Goal: Transaction & Acquisition: Book appointment/travel/reservation

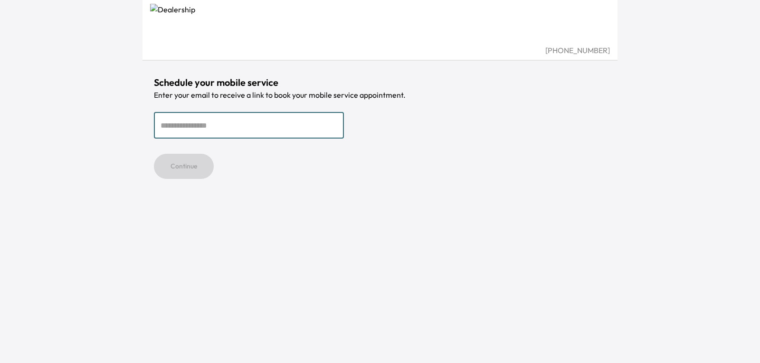
click at [239, 130] on input "email" at bounding box center [249, 125] width 190 height 27
type input "**********"
click at [174, 169] on button "Continue" at bounding box center [184, 166] width 60 height 25
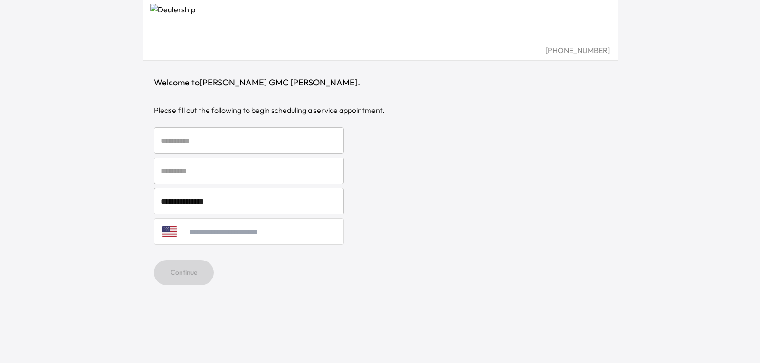
click at [228, 136] on input "text" at bounding box center [249, 140] width 190 height 27
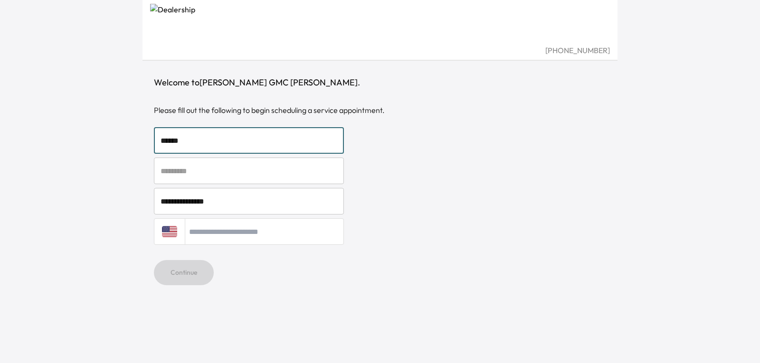
type input "******"
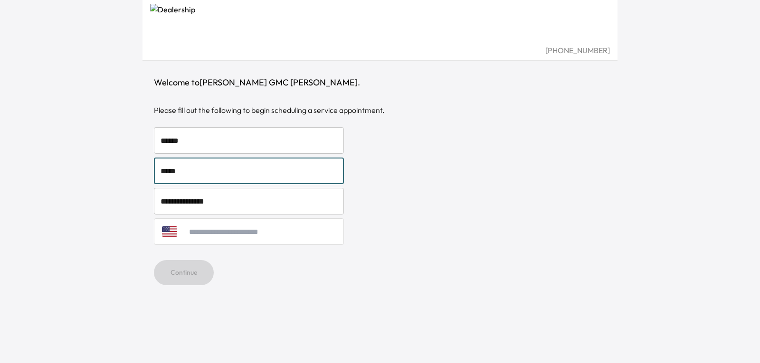
type input "*****"
click at [257, 230] on input "tel" at bounding box center [264, 231] width 159 height 27
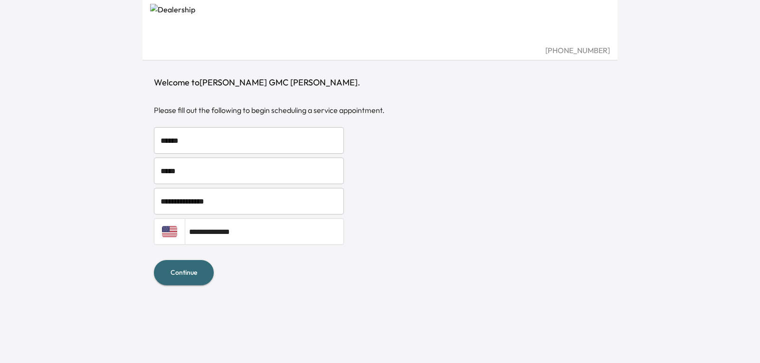
type input "**********"
click at [190, 275] on button "Continue" at bounding box center [184, 272] width 60 height 25
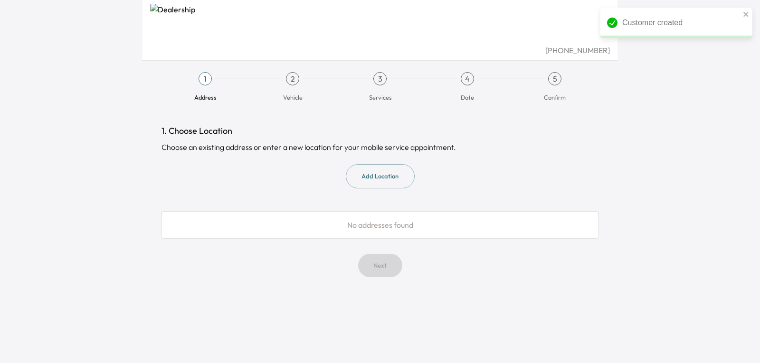
click at [381, 175] on button "Add Location" at bounding box center [380, 176] width 69 height 24
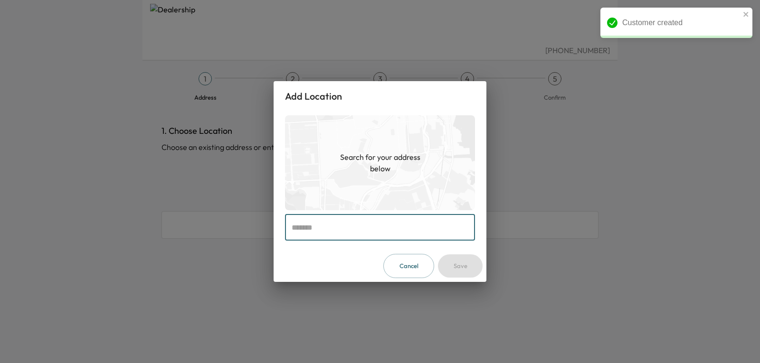
click at [369, 227] on input "text" at bounding box center [380, 227] width 190 height 27
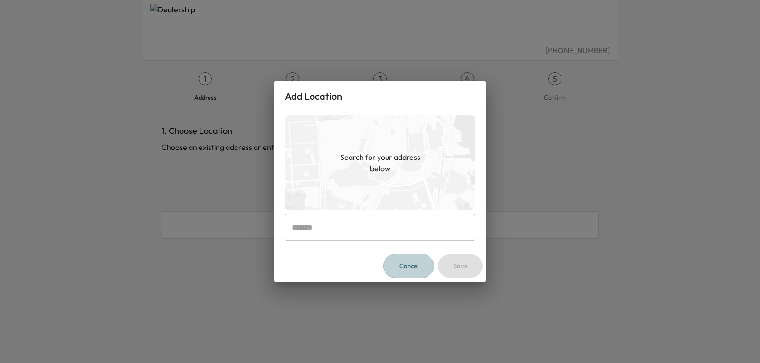
click at [406, 266] on button "Cancel" at bounding box center [408, 266] width 51 height 24
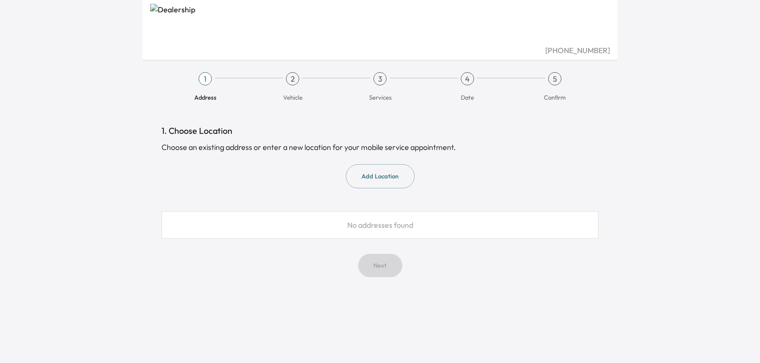
click at [377, 175] on button "Add Location" at bounding box center [380, 176] width 69 height 24
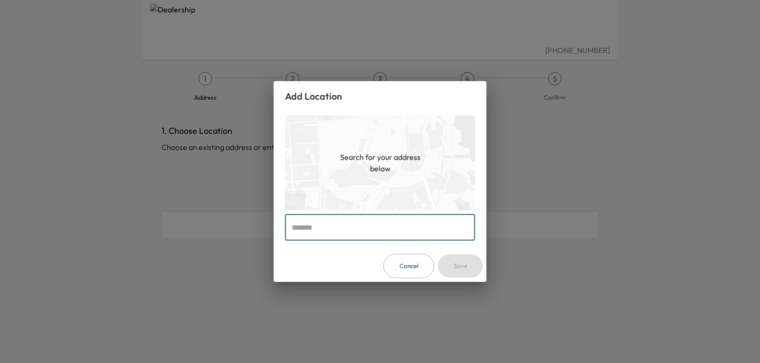
click at [358, 230] on input "text" at bounding box center [380, 227] width 190 height 27
paste input "**********"
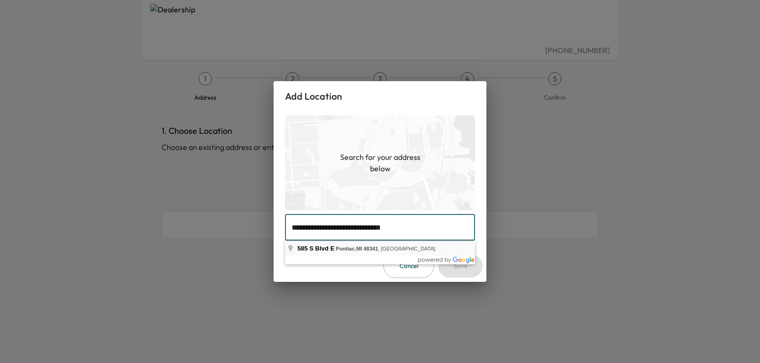
type input "**********"
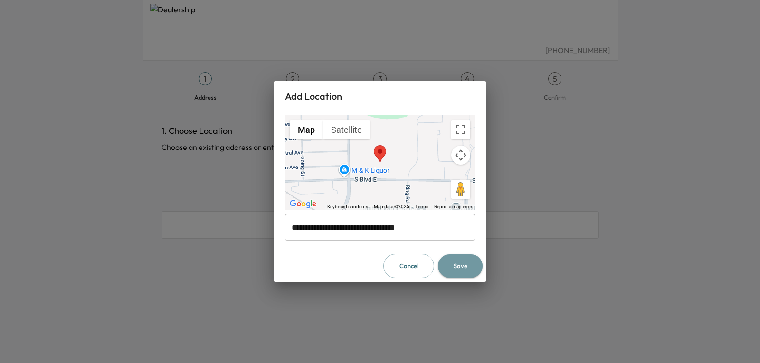
click at [460, 263] on button "Save" at bounding box center [460, 266] width 45 height 23
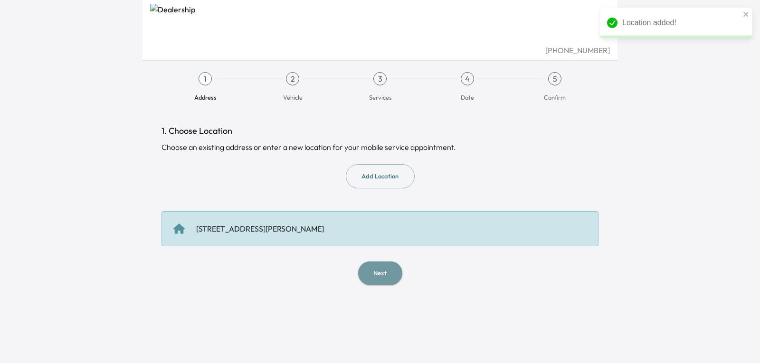
click at [382, 276] on button "Next" at bounding box center [380, 273] width 44 height 23
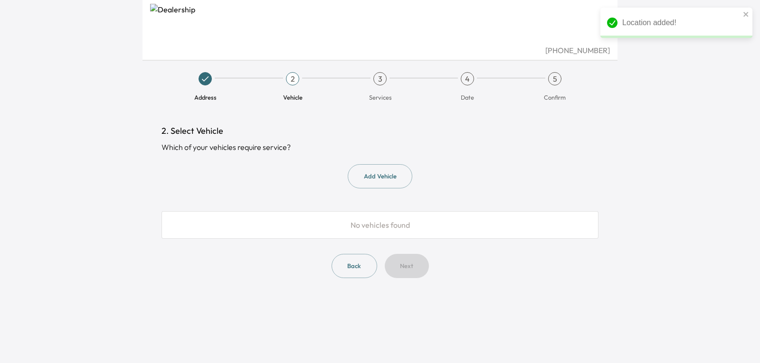
click at [379, 173] on button "Add Vehicle" at bounding box center [380, 176] width 65 height 24
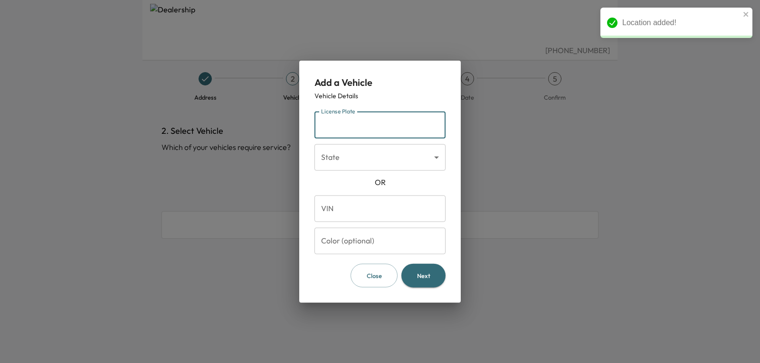
click at [379, 126] on input "License Plate" at bounding box center [379, 125] width 131 height 27
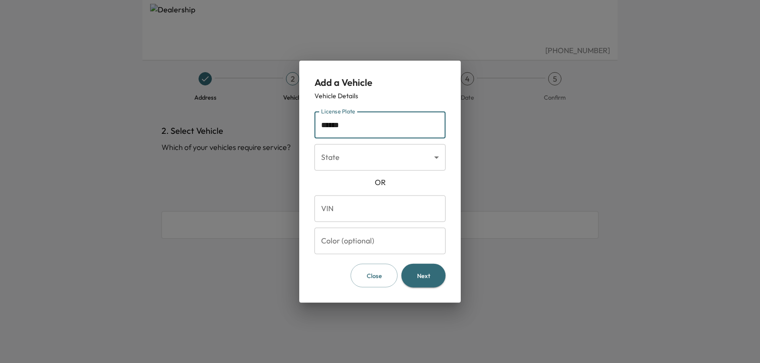
type input "******"
click at [386, 169] on body "[PHONE_NUMBER] Address 2 Vehicle 3 Services 4 Date 5 Confirm 2. Select Vehicle …" at bounding box center [380, 181] width 760 height 363
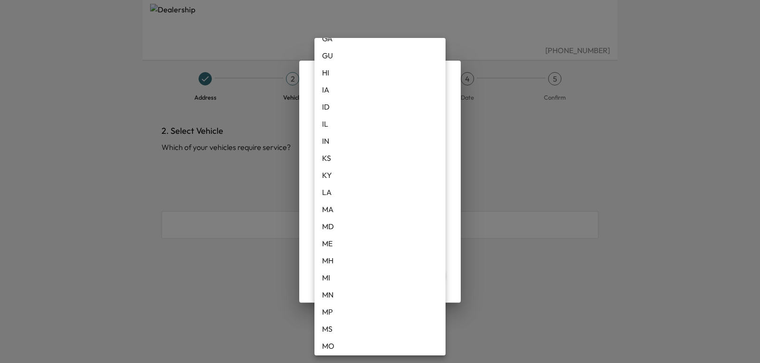
scroll to position [237, 0]
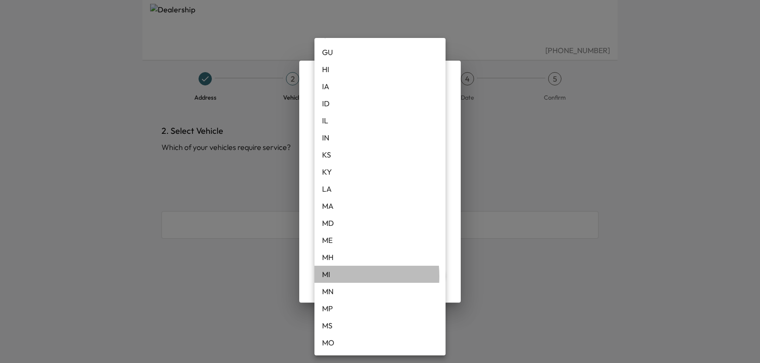
click at [328, 276] on li "MI" at bounding box center [379, 274] width 131 height 17
type input "**"
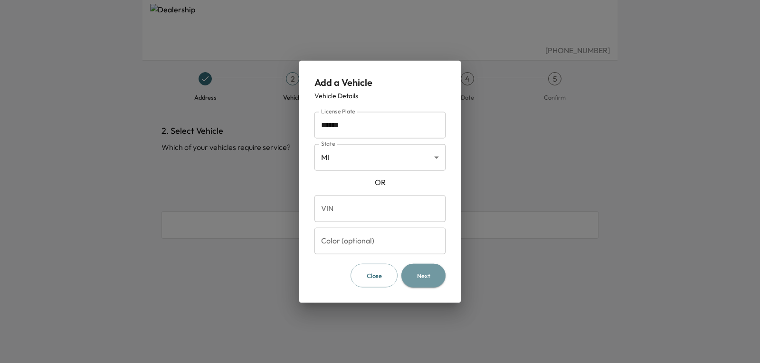
click at [428, 272] on button "Next" at bounding box center [423, 276] width 44 height 24
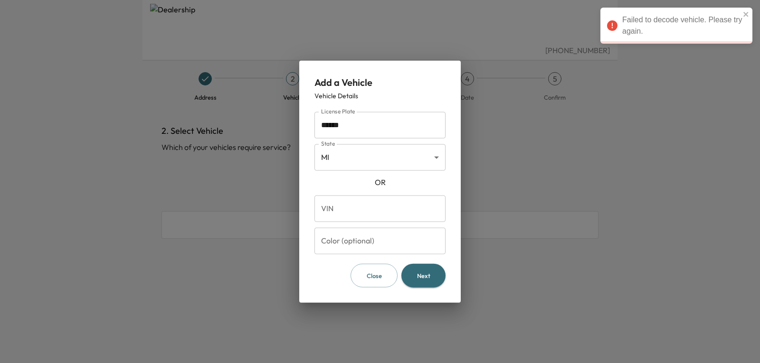
click at [429, 278] on button "Next" at bounding box center [423, 276] width 44 height 24
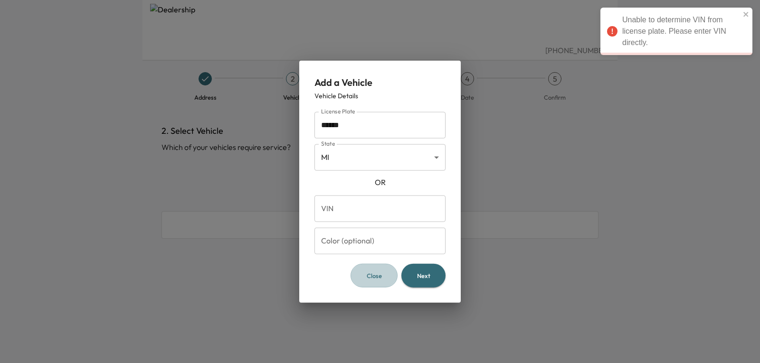
click at [389, 275] on button "Close" at bounding box center [374, 276] width 47 height 24
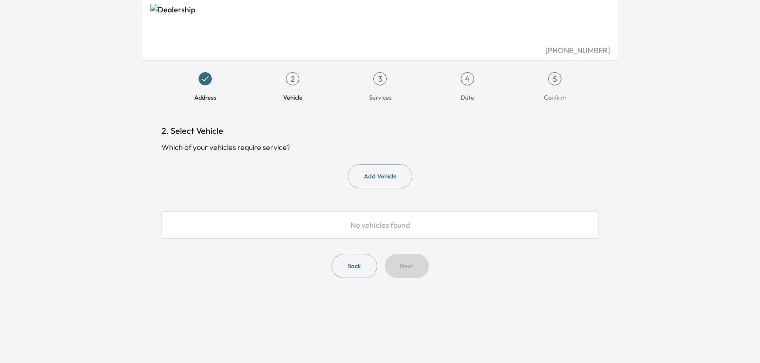
click at [361, 162] on div "2. Select Vehicle Which of your vehicles require service? Add Vehicle No vehicl…" at bounding box center [379, 201] width 437 height 154
click at [369, 169] on button "Add Vehicle" at bounding box center [380, 176] width 65 height 24
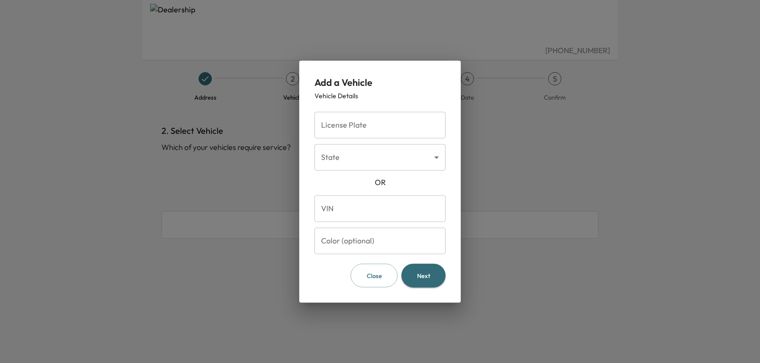
click at [352, 206] on input "VIN" at bounding box center [379, 208] width 131 height 27
click at [376, 124] on input "License Plate" at bounding box center [379, 125] width 131 height 27
type input "******"
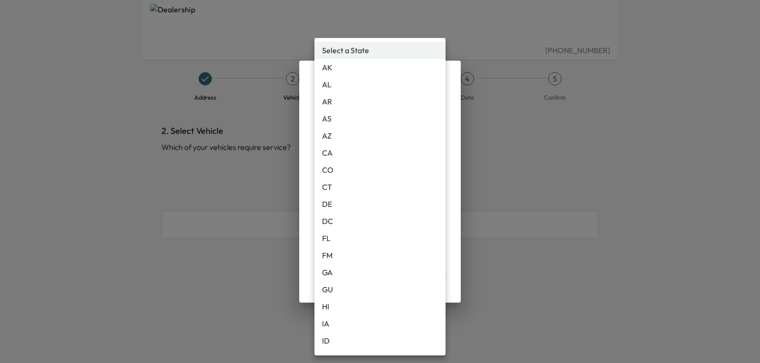
click at [370, 159] on body "[PHONE_NUMBER] Address 2 Vehicle 3 Services 4 Date 5 Confirm 2. Select Vehicle …" at bounding box center [380, 181] width 760 height 363
click at [328, 277] on li "MI" at bounding box center [379, 274] width 131 height 17
type input "**"
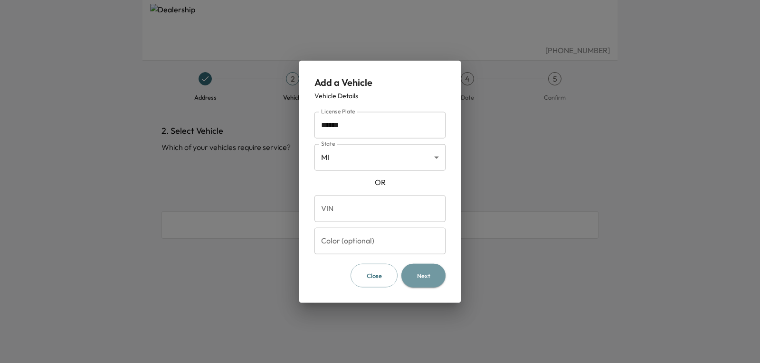
click at [420, 276] on button "Next" at bounding box center [423, 276] width 44 height 24
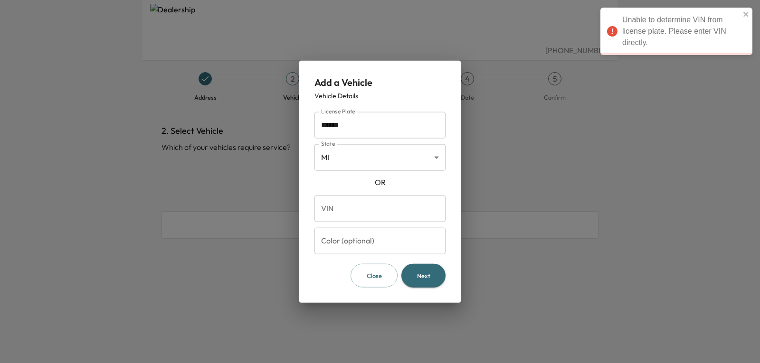
click at [545, 167] on div at bounding box center [380, 181] width 760 height 363
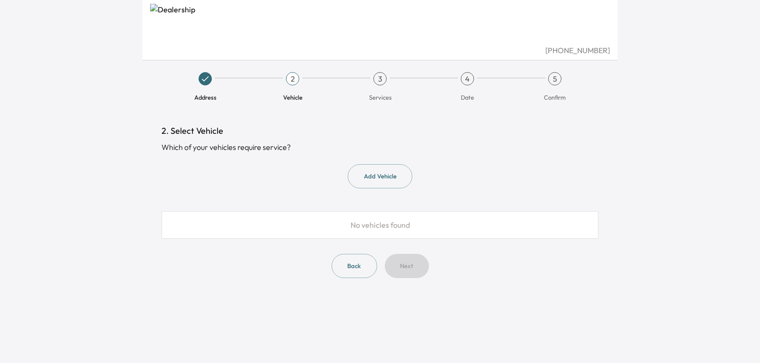
click at [385, 181] on button "Add Vehicle" at bounding box center [380, 176] width 65 height 24
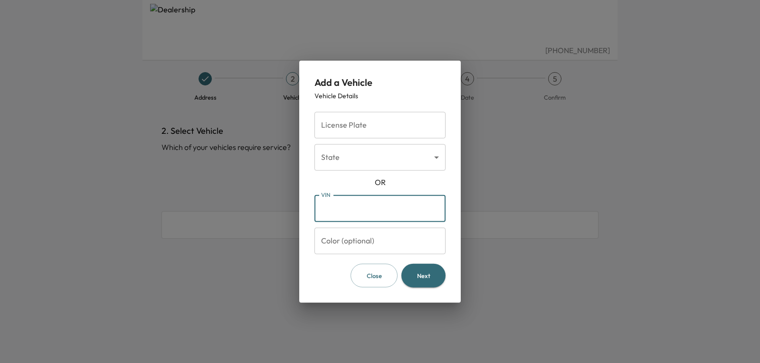
click at [369, 205] on input "VIN" at bounding box center [379, 208] width 131 height 27
type input "*"
type input "**********"
click at [419, 279] on button "Next" at bounding box center [423, 276] width 44 height 24
click at [390, 129] on input "License Plate" at bounding box center [379, 125] width 131 height 27
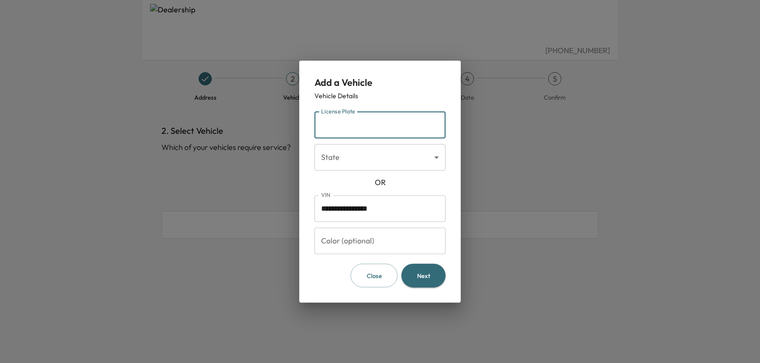
type input "******"
click at [390, 157] on body "**********" at bounding box center [380, 181] width 760 height 363
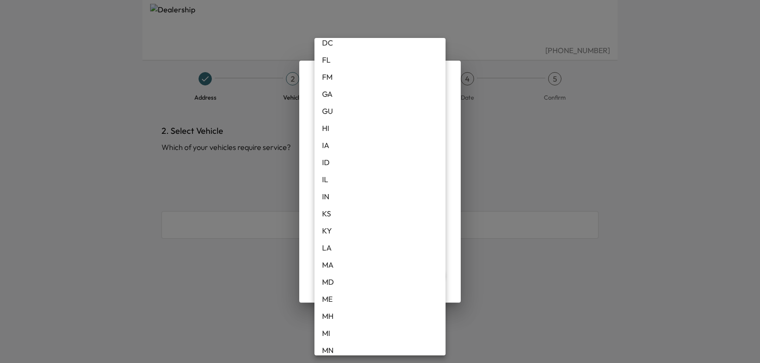
scroll to position [190, 0]
click at [328, 320] on li "MI" at bounding box center [379, 321] width 131 height 17
type input "**"
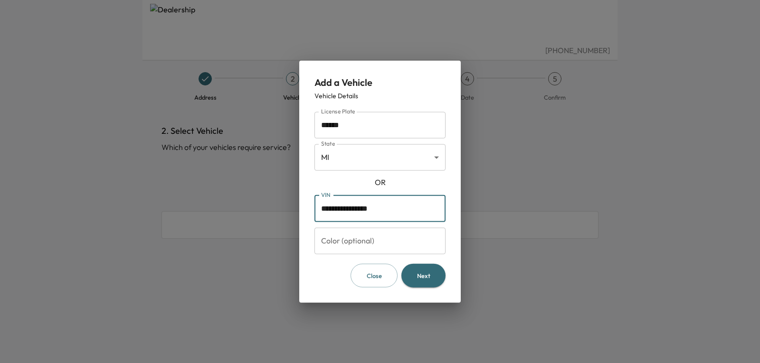
drag, startPoint x: 400, startPoint y: 209, endPoint x: 267, endPoint y: 219, distance: 132.9
click at [267, 219] on div "**********" at bounding box center [380, 181] width 760 height 363
click at [432, 271] on button "Next" at bounding box center [423, 276] width 44 height 24
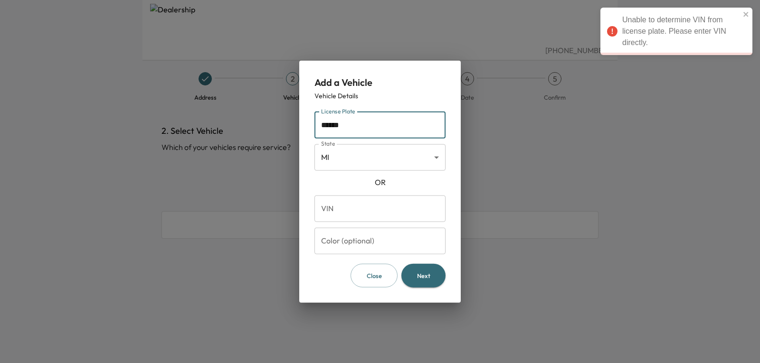
drag, startPoint x: 375, startPoint y: 124, endPoint x: 218, endPoint y: 125, distance: 156.7
click at [218, 125] on div "Add a Vehicle Vehicle Details License Plate ****** License Plate State [US_STAT…" at bounding box center [380, 181] width 760 height 363
click at [374, 155] on body "Unable to determine VIN from license plate. Please enter VIN directly. [PHONE_N…" at bounding box center [380, 181] width 760 height 363
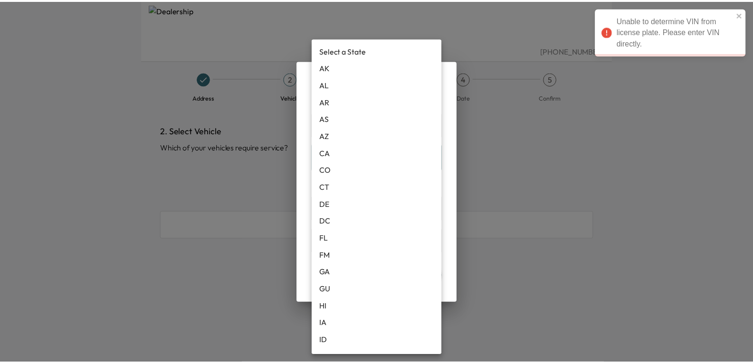
scroll to position [315, 0]
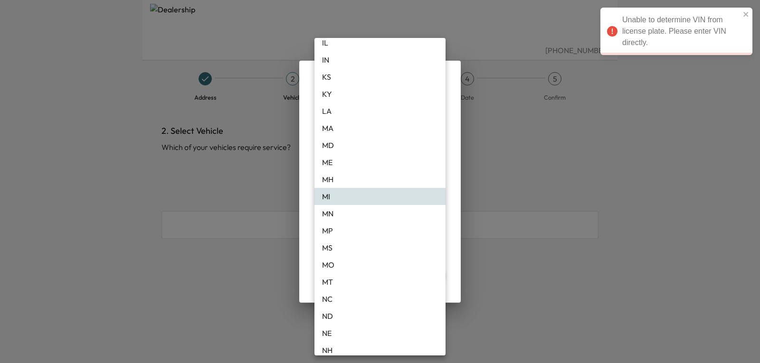
click at [620, 230] on div at bounding box center [380, 181] width 760 height 363
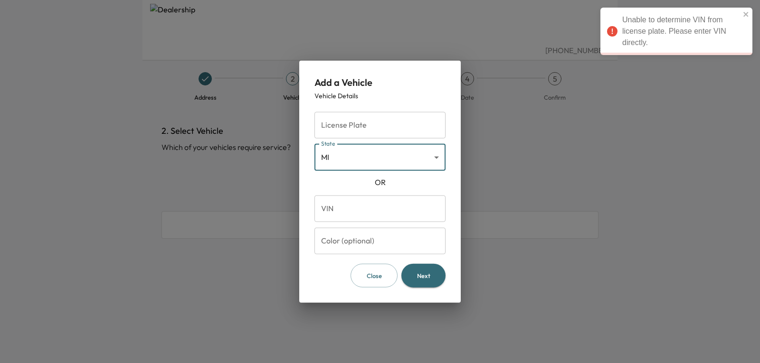
click at [354, 209] on input "VIN" at bounding box center [379, 208] width 131 height 27
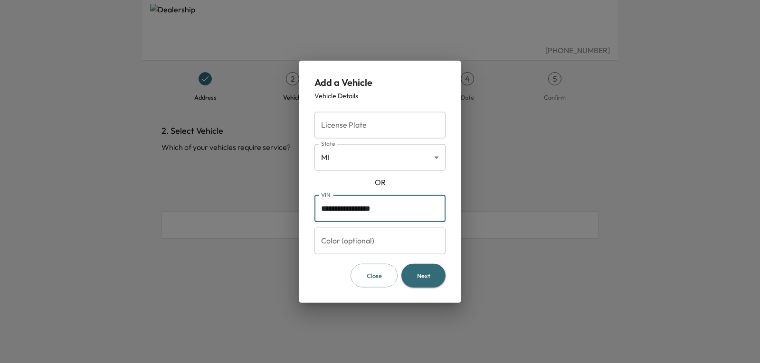
type input "**********"
click at [427, 274] on button "Next" at bounding box center [423, 276] width 44 height 24
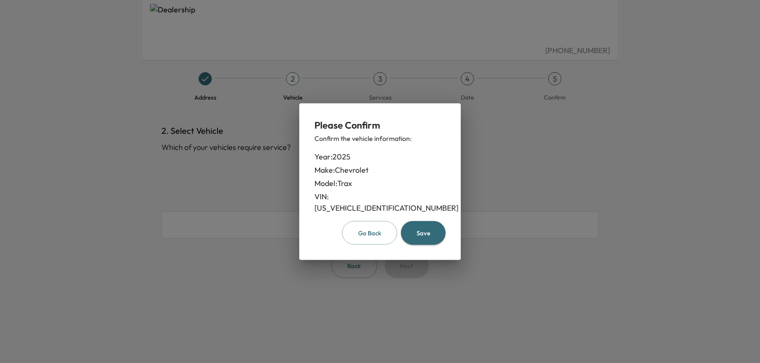
click at [417, 226] on button "Save" at bounding box center [423, 233] width 45 height 24
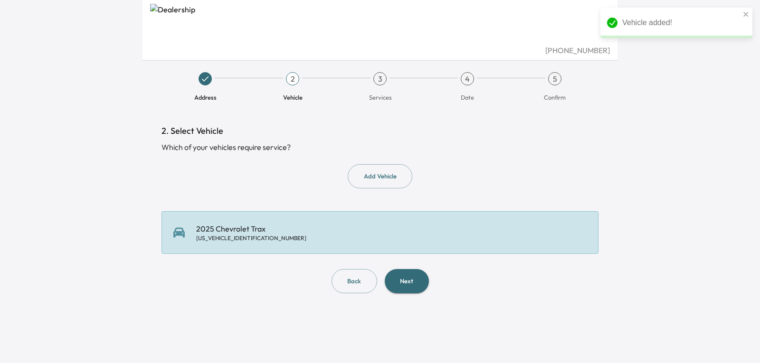
click at [417, 285] on button "Next" at bounding box center [407, 281] width 44 height 24
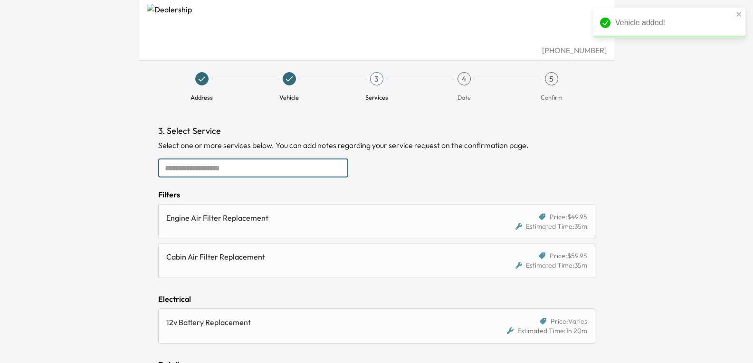
click at [250, 171] on input "text" at bounding box center [253, 168] width 190 height 19
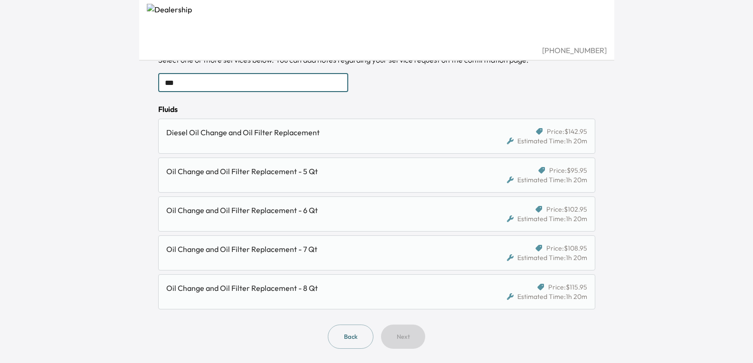
scroll to position [86, 0]
type input "***"
click at [284, 171] on div "Oil Change and Oil Filter Replacement - 5 Qt" at bounding box center [320, 170] width 308 height 11
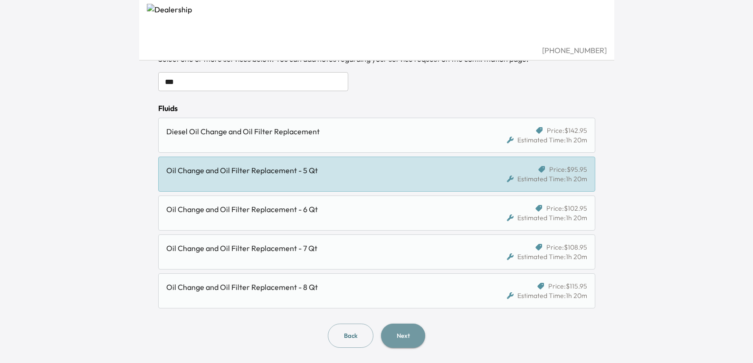
click at [408, 336] on button "Next" at bounding box center [403, 336] width 44 height 24
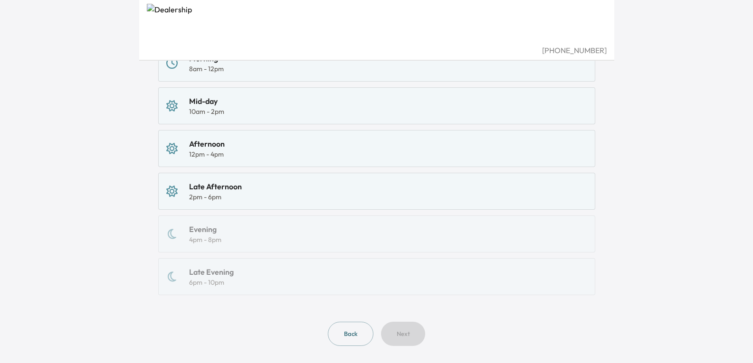
scroll to position [216, 0]
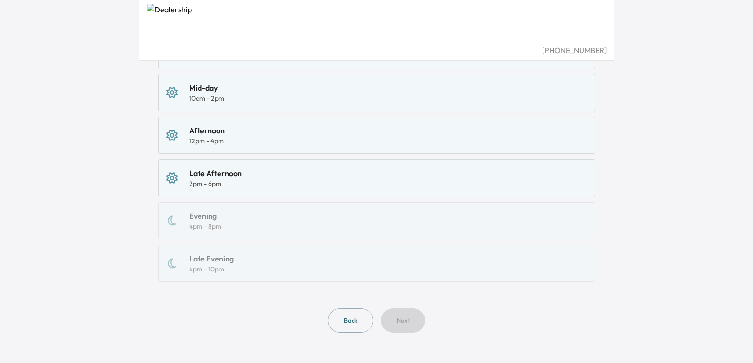
click at [242, 138] on div "Afternoon 12pm - 4pm" at bounding box center [376, 135] width 421 height 21
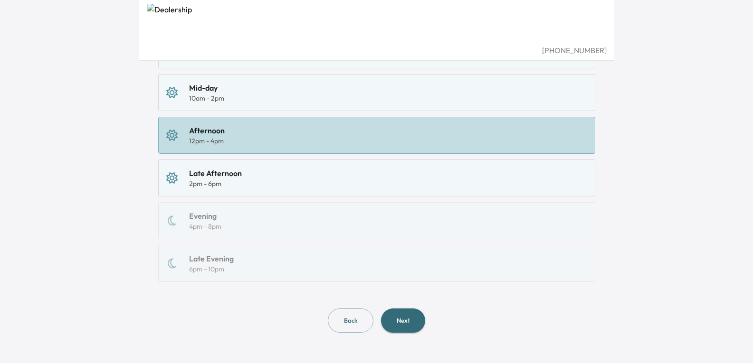
click at [258, 180] on div "Late Afternoon 2pm - 6pm" at bounding box center [376, 178] width 421 height 21
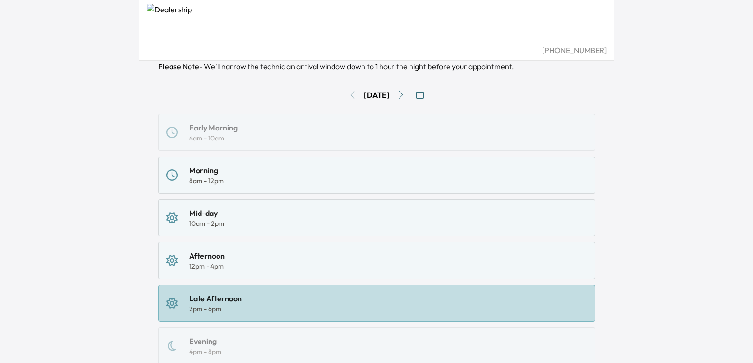
scroll to position [73, 0]
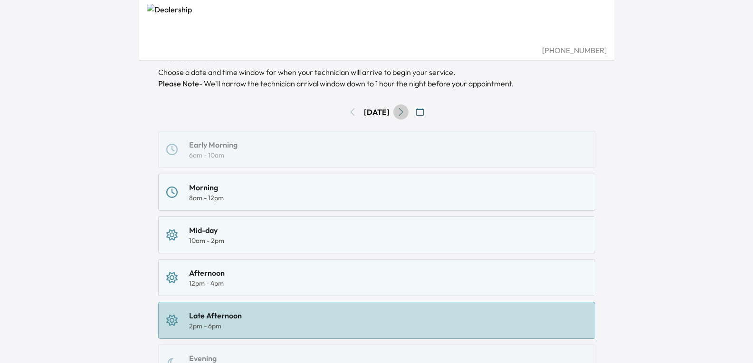
click at [405, 106] on button "Go to next day" at bounding box center [400, 111] width 15 height 15
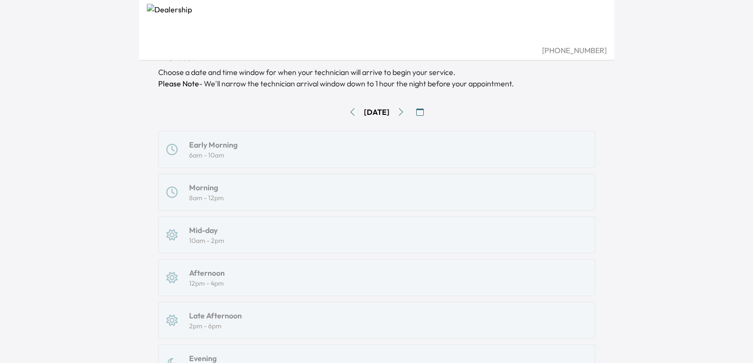
click at [408, 114] on button "Go to next day" at bounding box center [400, 111] width 15 height 15
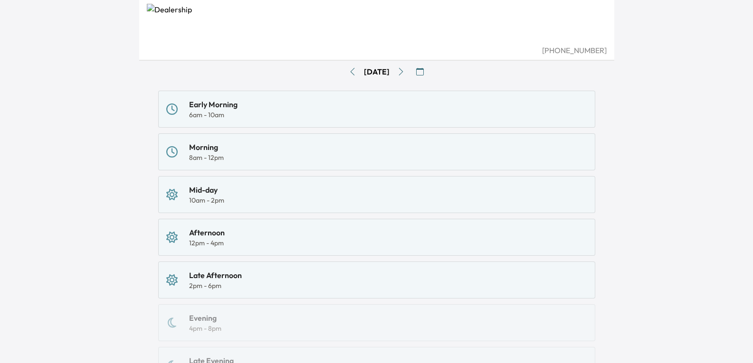
scroll to position [168, 0]
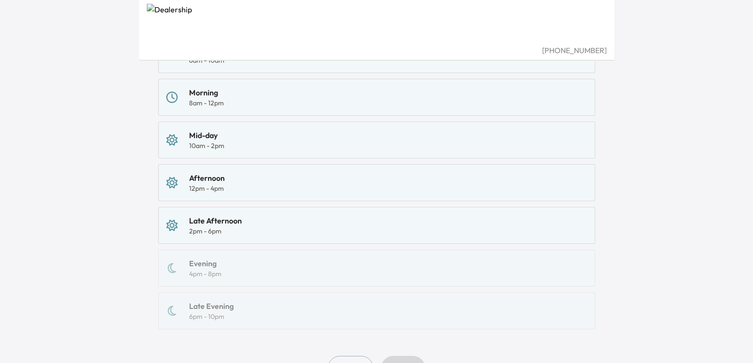
click at [261, 228] on div "Late Afternoon 2pm - 6pm" at bounding box center [376, 225] width 421 height 21
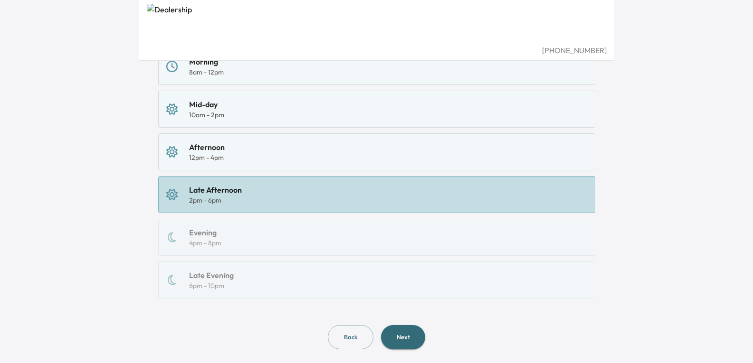
scroll to position [216, 0]
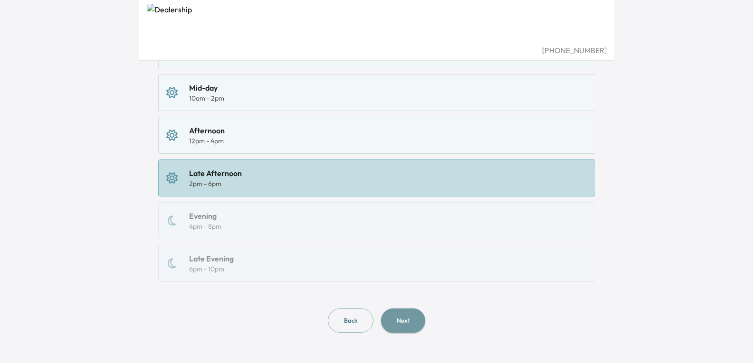
click at [405, 323] on button "Next" at bounding box center [403, 321] width 44 height 24
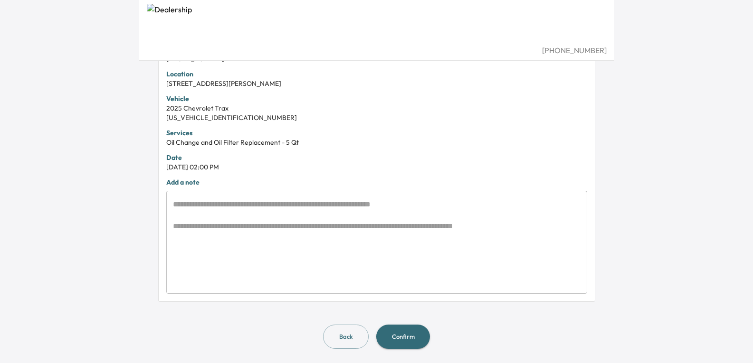
scroll to position [239, 0]
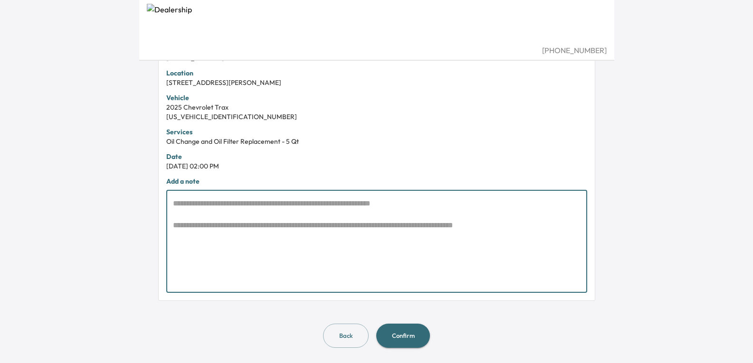
click at [275, 215] on textarea at bounding box center [377, 241] width 408 height 87
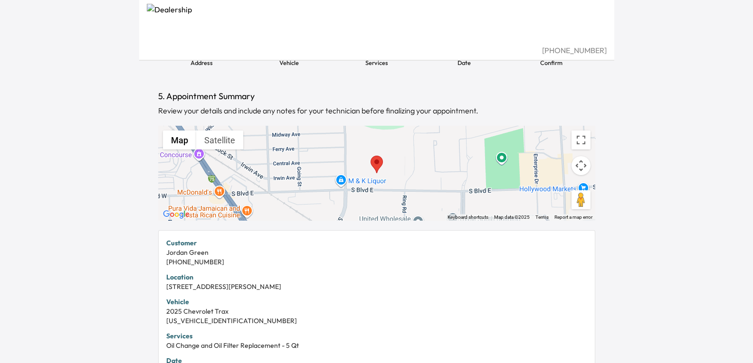
scroll to position [0, 0]
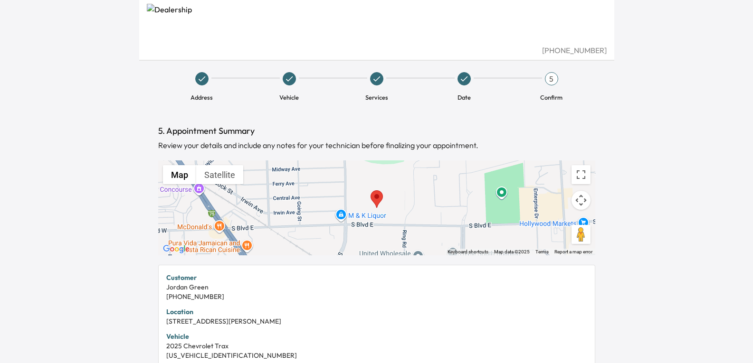
click at [464, 76] on icon at bounding box center [463, 78] width 9 height 9
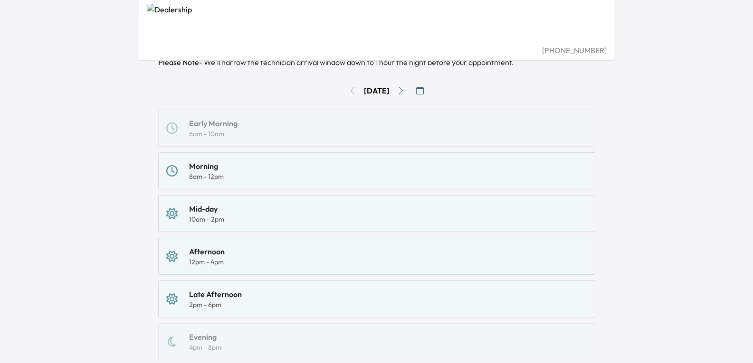
scroll to position [95, 0]
click at [405, 90] on icon "Go to next day" at bounding box center [401, 90] width 8 height 8
click at [403, 90] on icon "Go to next day" at bounding box center [400, 90] width 4 height 8
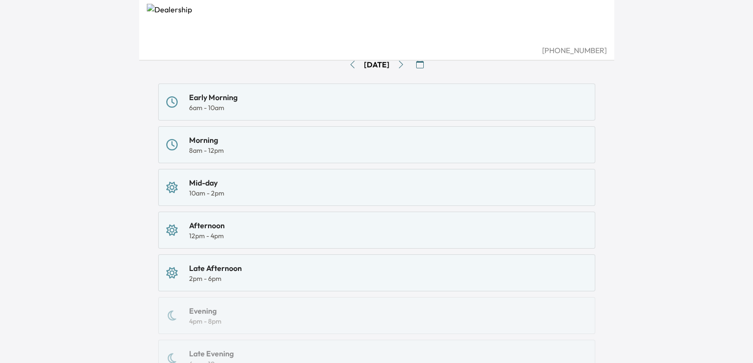
scroll to position [142, 0]
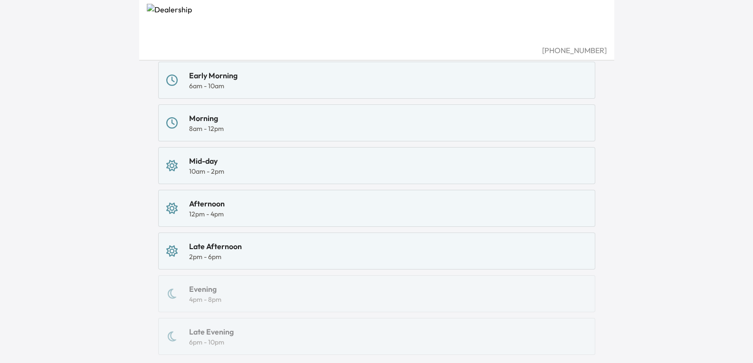
click at [267, 254] on div "Late Afternoon 2pm - 6pm" at bounding box center [376, 251] width 421 height 21
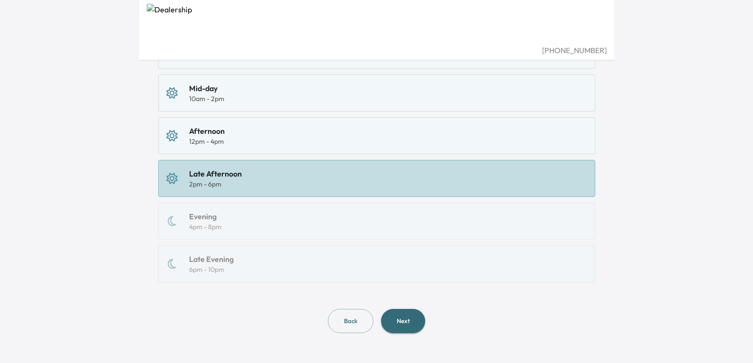
scroll to position [216, 0]
click at [406, 320] on button "Next" at bounding box center [403, 321] width 44 height 24
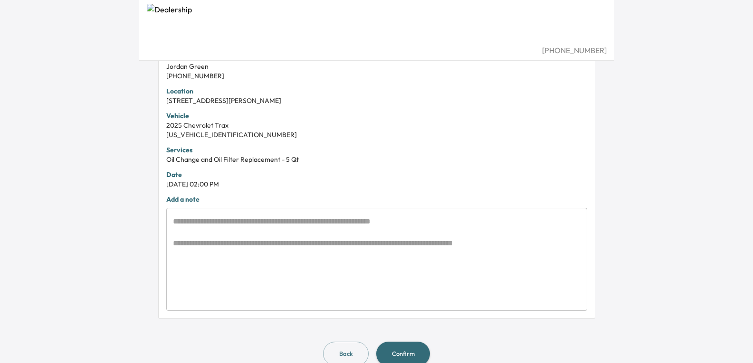
scroll to position [239, 0]
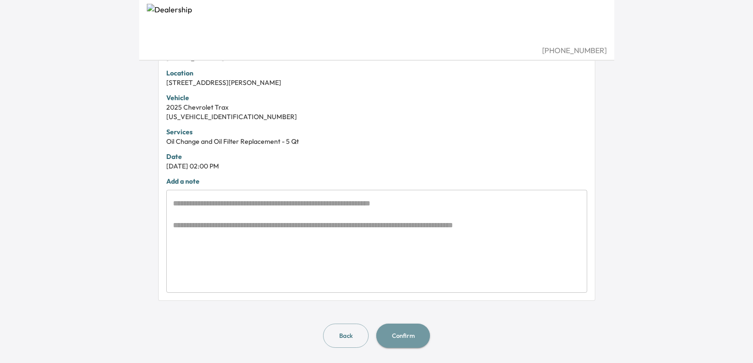
click at [411, 335] on button "Confirm" at bounding box center [403, 336] width 54 height 24
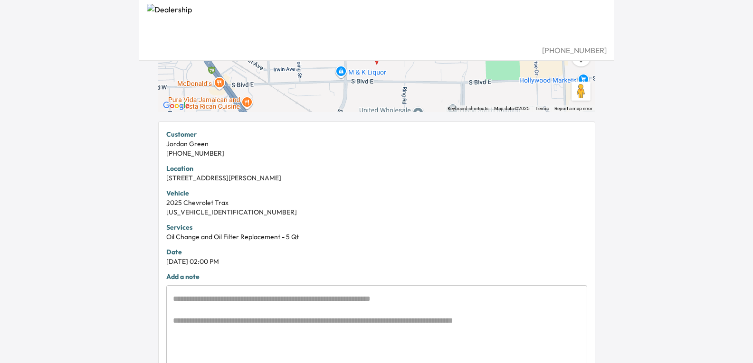
scroll to position [1, 0]
